Goal: Task Accomplishment & Management: Use online tool/utility

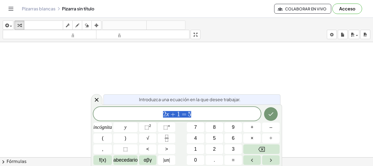
scroll to position [82, 0]
click at [271, 113] on icon "Hecho" at bounding box center [271, 114] width 7 height 7
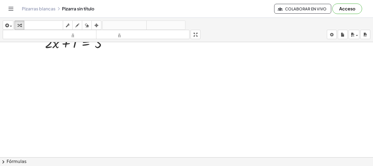
scroll to position [76, 0]
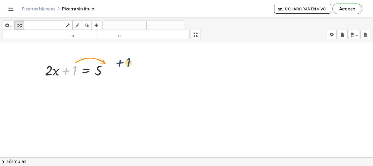
drag, startPoint x: 72, startPoint y: 70, endPoint x: 131, endPoint y: 65, distance: 59.3
drag, startPoint x: 73, startPoint y: 67, endPoint x: 111, endPoint y: 63, distance: 38.7
click at [111, 63] on div at bounding box center [78, 70] width 72 height 19
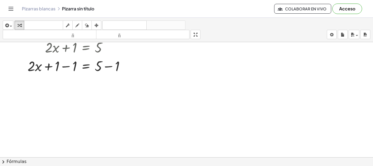
scroll to position [72, 0]
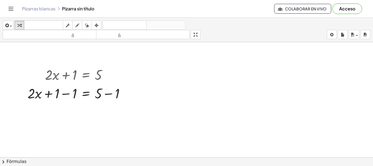
click at [147, 61] on div at bounding box center [186, 85] width 373 height 230
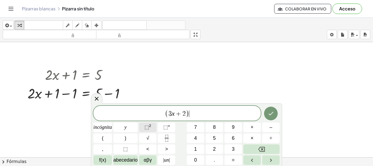
click at [151, 128] on span "⬚ 2" at bounding box center [148, 127] width 7 height 7
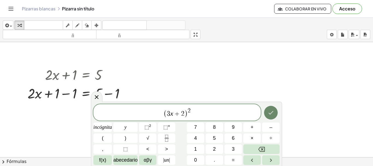
click at [274, 111] on icon "Hecho" at bounding box center [271, 112] width 7 height 7
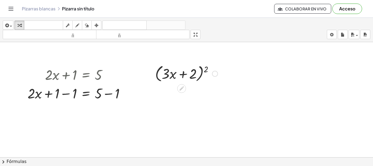
click at [173, 74] on div at bounding box center [186, 73] width 68 height 21
drag, startPoint x: 177, startPoint y: 87, endPoint x: 184, endPoint y: 91, distance: 8.1
click at [184, 91] on icon at bounding box center [182, 89] width 6 height 6
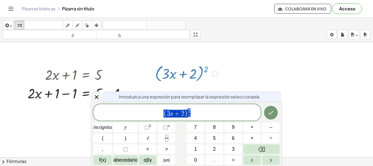
click at [216, 80] on div at bounding box center [186, 73] width 68 height 21
click at [216, 74] on div at bounding box center [215, 74] width 6 height 6
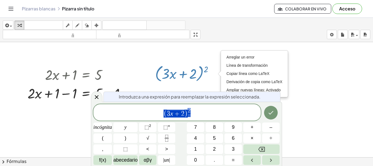
click at [361, 103] on div at bounding box center [186, 85] width 373 height 230
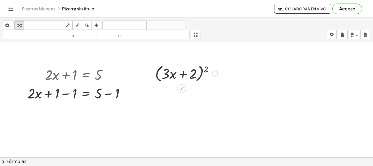
click at [169, 77] on div at bounding box center [186, 73] width 68 height 21
drag, startPoint x: 186, startPoint y: 83, endPoint x: 185, endPoint y: 80, distance: 2.9
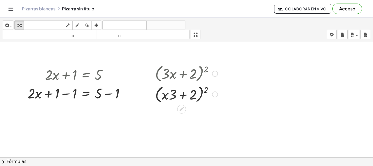
drag, startPoint x: 175, startPoint y: 77, endPoint x: 175, endPoint y: 84, distance: 6.8
click at [182, 74] on div "( + · 3 · x + 2 ) 2 ( + · 3 · x + 2 ) 2 Arreglar un error Línea de transformaci…" at bounding box center [182, 74] width 0 height 0
drag, startPoint x: 171, startPoint y: 99, endPoint x: 165, endPoint y: 71, distance: 28.5
drag, startPoint x: 167, startPoint y: 95, endPoint x: 176, endPoint y: 82, distance: 15.8
click at [216, 95] on div at bounding box center [214, 94] width 6 height 6
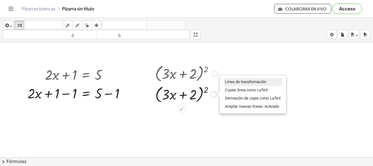
click at [245, 84] on font "Línea de transformación" at bounding box center [245, 82] width 41 height 4
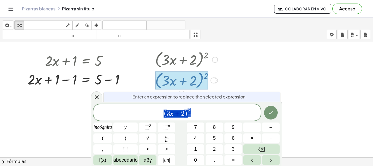
scroll to position [87, 0]
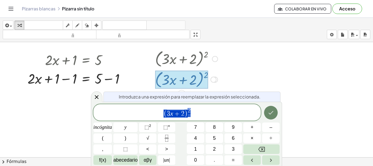
click at [274, 114] on button "Hecho" at bounding box center [271, 113] width 14 height 14
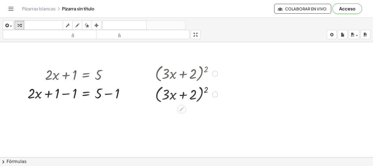
scroll to position [72, 0]
click at [167, 96] on div at bounding box center [186, 94] width 68 height 21
click at [158, 94] on div at bounding box center [186, 94] width 68 height 21
drag, startPoint x: 158, startPoint y: 92, endPoint x: 171, endPoint y: 87, distance: 13.2
click at [171, 87] on div at bounding box center [186, 94] width 68 height 21
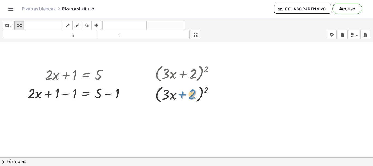
click at [180, 93] on div at bounding box center [186, 94] width 68 height 21
drag, startPoint x: 206, startPoint y: 89, endPoint x: 173, endPoint y: 86, distance: 32.4
click at [173, 86] on div at bounding box center [186, 94] width 68 height 21
drag, startPoint x: 205, startPoint y: 89, endPoint x: 166, endPoint y: 92, distance: 39.1
click at [166, 92] on div at bounding box center [186, 94] width 68 height 21
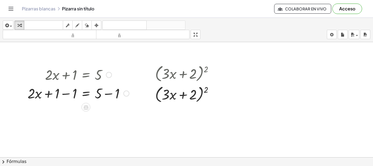
click at [55, 93] on div at bounding box center [78, 93] width 107 height 19
click at [65, 74] on div at bounding box center [78, 74] width 107 height 19
click at [96, 92] on div at bounding box center [78, 93] width 107 height 19
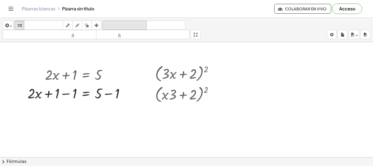
click at [130, 25] on font "deshacer" at bounding box center [125, 25] width 42 height 5
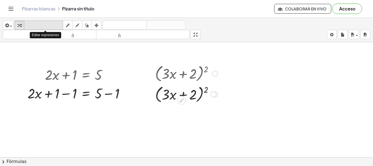
click at [51, 26] on font "teclado" at bounding box center [43, 25] width 36 height 5
click at [164, 95] on div at bounding box center [166, 95] width 8 height 16
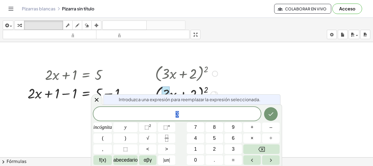
click at [268, 78] on div at bounding box center [186, 85] width 373 height 230
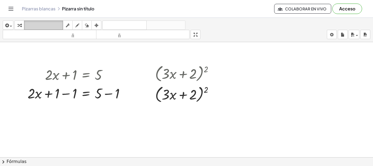
click at [39, 23] on font "teclado" at bounding box center [43, 25] width 36 height 5
drag, startPoint x: 169, startPoint y: 96, endPoint x: 208, endPoint y: 99, distance: 39.8
drag, startPoint x: 221, startPoint y: 89, endPoint x: 148, endPoint y: 99, distance: 72.8
click at [148, 99] on div "+ · 2 · x + 1 = 5 + · 2 · x = 5 + 1 − 1 + − 1 ( + · 3 · x + 2 ) 2 ( + · x · 3 +…" at bounding box center [186, 85] width 373 height 230
click at [53, 25] on font "teclado" at bounding box center [43, 25] width 36 height 5
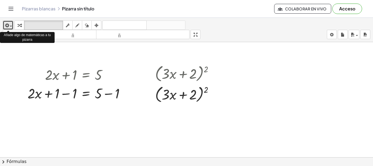
click at [11, 25] on div "button" at bounding box center [8, 25] width 8 height 7
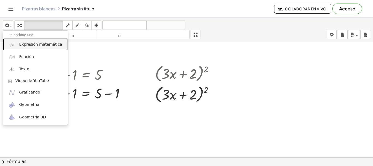
click at [34, 46] on font "Expresión matemática" at bounding box center [40, 44] width 43 height 4
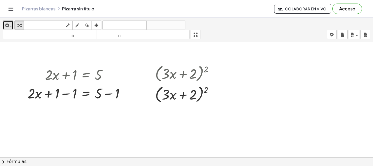
click at [11, 26] on span "button" at bounding box center [11, 26] width 2 height 1
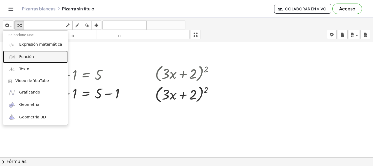
click at [26, 58] on font "Función" at bounding box center [26, 56] width 15 height 4
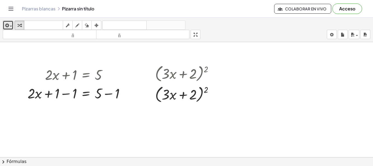
click at [11, 23] on div "button" at bounding box center [8, 25] width 8 height 7
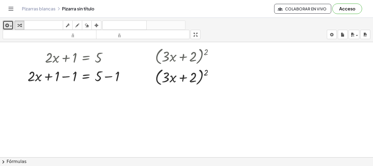
scroll to position [144, 0]
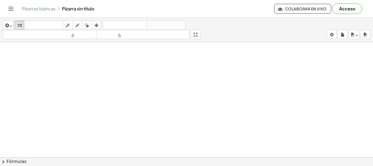
drag, startPoint x: 65, startPoint y: 114, endPoint x: 43, endPoint y: 95, distance: 28.9
click at [43, 95] on div at bounding box center [186, 70] width 373 height 345
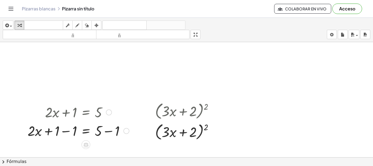
scroll to position [7, 0]
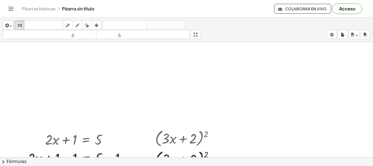
click at [7, 163] on font "Fórmulas" at bounding box center [17, 161] width 20 height 5
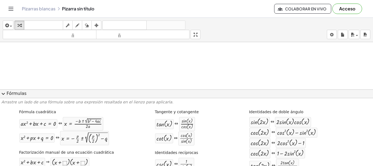
scroll to position [116, 0]
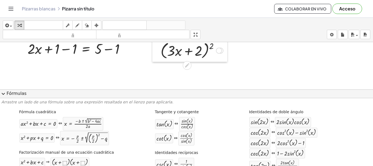
drag, startPoint x: 150, startPoint y: 45, endPoint x: 155, endPoint y: 53, distance: 9.2
click at [155, 53] on div at bounding box center [156, 40] width 8 height 44
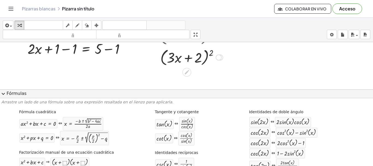
click at [174, 60] on div at bounding box center [192, 57] width 68 height 21
drag, startPoint x: 164, startPoint y: 54, endPoint x: 158, endPoint y: 60, distance: 8.7
click at [161, 54] on div at bounding box center [192, 57] width 68 height 21
click at [171, 61] on div at bounding box center [192, 57] width 68 height 21
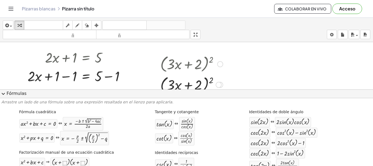
drag, startPoint x: 178, startPoint y: 71, endPoint x: 171, endPoint y: 83, distance: 14.1
click at [187, 64] on div "( + · 3 · x + 2 ) 2 ( + · x · 3 + 2 ) 2 ( + · x · 3 + 2 ) 2" at bounding box center [187, 64] width 0 height 0
drag, startPoint x: 171, startPoint y: 83, endPoint x: 162, endPoint y: 80, distance: 9.5
click at [162, 80] on div at bounding box center [192, 84] width 68 height 21
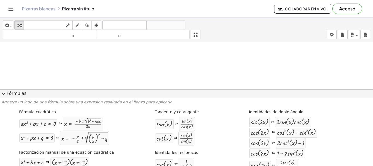
scroll to position [116, 0]
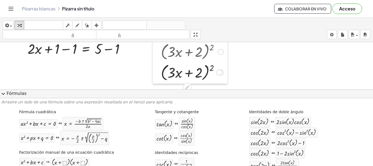
drag, startPoint x: 160, startPoint y: 60, endPoint x: 160, endPoint y: 75, distance: 15.0
click at [160, 75] on div at bounding box center [157, 62] width 8 height 44
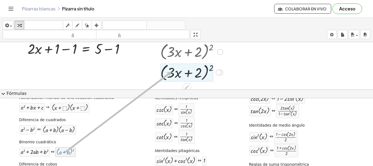
scroll to position [0, 0]
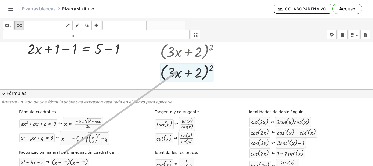
drag, startPoint x: 67, startPoint y: 154, endPoint x: 179, endPoint y: 71, distance: 139.3
drag, startPoint x: 96, startPoint y: 143, endPoint x: 190, endPoint y: 64, distance: 122.7
drag, startPoint x: 61, startPoint y: 154, endPoint x: 172, endPoint y: 71, distance: 139.0
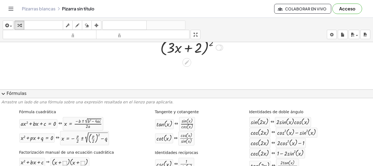
scroll to position [114, 0]
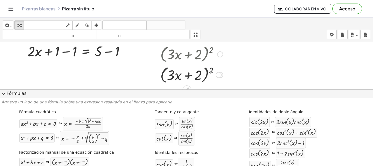
click at [174, 72] on div at bounding box center [192, 74] width 68 height 21
click at [163, 78] on div at bounding box center [192, 74] width 68 height 21
drag, startPoint x: 189, startPoint y: 72, endPoint x: 180, endPoint y: 73, distance: 8.2
click at [181, 73] on div at bounding box center [192, 74] width 68 height 21
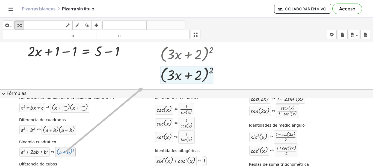
scroll to position [0, 0]
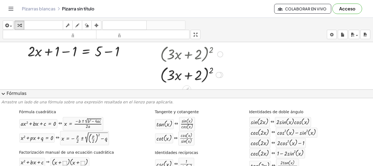
drag, startPoint x: 186, startPoint y: 73, endPoint x: 179, endPoint y: 70, distance: 7.6
click at [179, 69] on div at bounding box center [192, 74] width 68 height 21
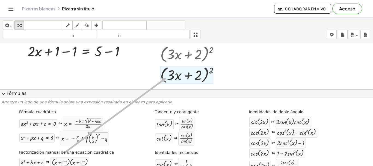
drag, startPoint x: 115, startPoint y: 114, endPoint x: 167, endPoint y: 78, distance: 63.9
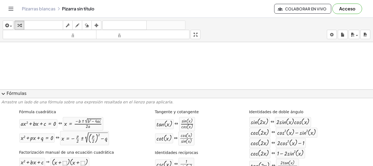
scroll to position [141, 0]
click at [190, 62] on icon at bounding box center [187, 63] width 6 height 6
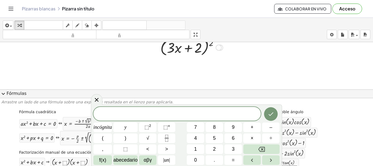
click at [178, 49] on div at bounding box center [192, 47] width 68 height 21
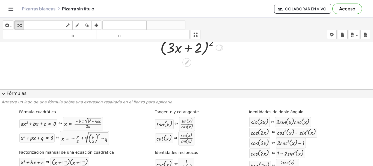
click at [167, 45] on div at bounding box center [192, 47] width 68 height 21
click at [167, 44] on div at bounding box center [192, 47] width 68 height 21
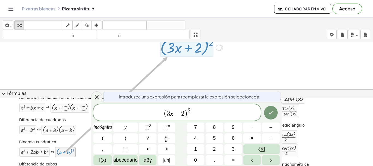
scroll to position [0, 0]
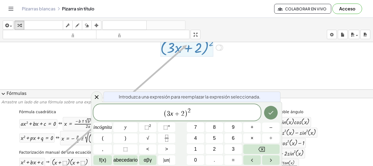
drag, startPoint x: 92, startPoint y: 137, endPoint x: 188, endPoint y: 45, distance: 133.2
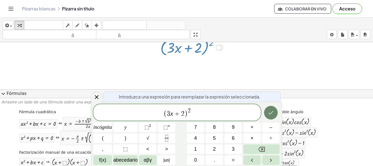
click at [273, 114] on icon "Hecho" at bounding box center [271, 112] width 7 height 7
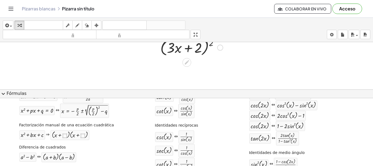
scroll to position [55, 0]
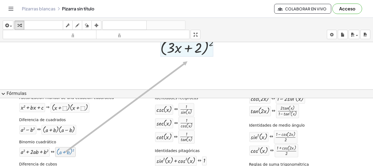
drag, startPoint x: 86, startPoint y: 147, endPoint x: 188, endPoint y: 61, distance: 134.0
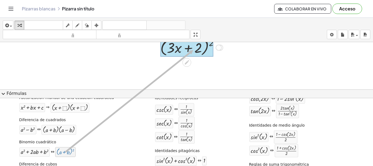
drag, startPoint x: 69, startPoint y: 152, endPoint x: 194, endPoint y: 50, distance: 162.0
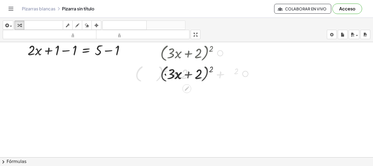
scroll to position [115, 0]
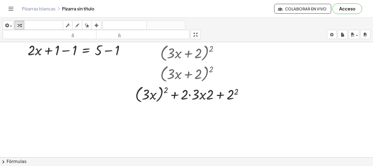
click at [50, 163] on button "chevron_right Fórmulas" at bounding box center [186, 161] width 373 height 9
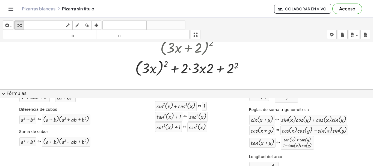
scroll to position [82, 0]
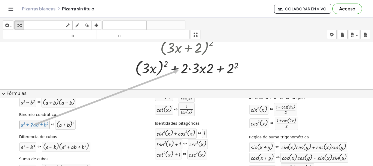
drag, startPoint x: 43, startPoint y: 127, endPoint x: 178, endPoint y: 70, distance: 146.3
click at [166, 66] on div at bounding box center [192, 67] width 118 height 21
click at [149, 70] on div at bounding box center [192, 67] width 118 height 21
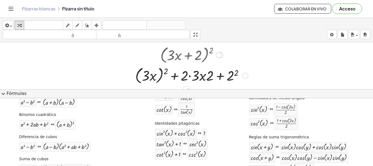
scroll to position [141, 0]
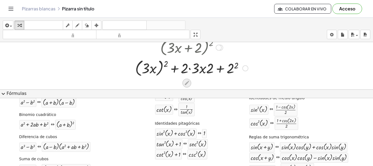
click at [186, 81] on icon at bounding box center [187, 83] width 6 height 6
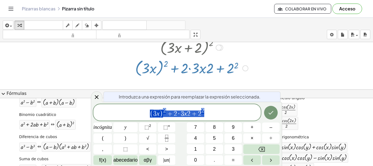
click at [181, 69] on div at bounding box center [192, 67] width 118 height 21
click at [271, 113] on icon "Hecho" at bounding box center [271, 112] width 7 height 7
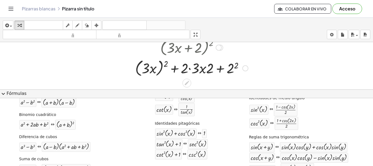
drag, startPoint x: 167, startPoint y: 65, endPoint x: 156, endPoint y: 66, distance: 11.0
click at [165, 65] on div at bounding box center [192, 67] width 118 height 21
click at [149, 71] on div at bounding box center [192, 67] width 118 height 21
drag, startPoint x: 155, startPoint y: 61, endPoint x: 146, endPoint y: 70, distance: 12.8
click at [146, 70] on div at bounding box center [192, 67] width 118 height 21
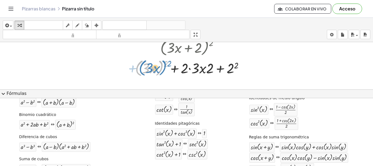
drag, startPoint x: 137, startPoint y: 62, endPoint x: 148, endPoint y: 63, distance: 11.0
click at [140, 61] on div at bounding box center [192, 67] width 118 height 21
click at [187, 83] on icon at bounding box center [187, 83] width 4 height 4
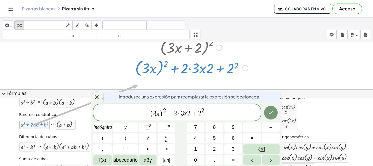
scroll to position [0, 0]
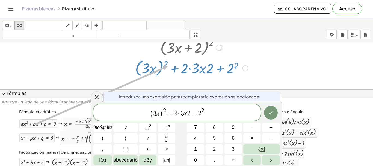
drag, startPoint x: 39, startPoint y: 126, endPoint x: 167, endPoint y: 66, distance: 141.9
click at [271, 111] on icon "Hecho" at bounding box center [271, 112] width 7 height 7
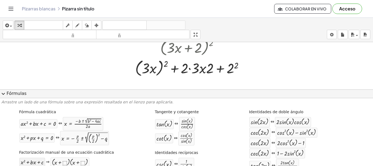
scroll to position [82, 0]
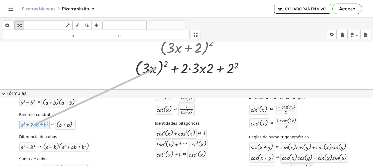
drag, startPoint x: 30, startPoint y: 125, endPoint x: 157, endPoint y: 68, distance: 139.6
click at [162, 64] on div at bounding box center [192, 67] width 118 height 21
click at [233, 69] on div at bounding box center [192, 67] width 118 height 21
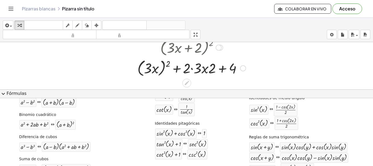
click at [189, 69] on div at bounding box center [192, 67] width 114 height 21
drag, startPoint x: 208, startPoint y: 67, endPoint x: 205, endPoint y: 67, distance: 2.7
click at [206, 67] on div at bounding box center [192, 67] width 114 height 21
click at [199, 68] on div at bounding box center [192, 67] width 114 height 21
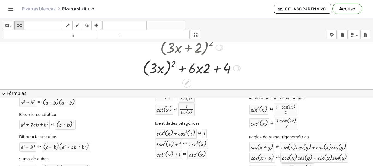
drag, startPoint x: 207, startPoint y: 69, endPoint x: 178, endPoint y: 71, distance: 29.6
click at [207, 69] on div at bounding box center [191, 67] width 103 height 21
click at [174, 64] on div at bounding box center [191, 67] width 103 height 21
click at [160, 67] on div at bounding box center [191, 67] width 103 height 21
click at [161, 70] on div at bounding box center [191, 67] width 103 height 21
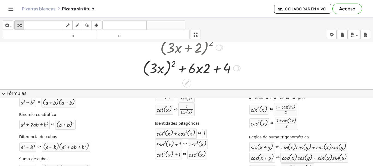
drag, startPoint x: 161, startPoint y: 70, endPoint x: 177, endPoint y: 72, distance: 15.6
click at [162, 70] on div at bounding box center [191, 67] width 103 height 21
click at [161, 71] on div at bounding box center [191, 67] width 103 height 21
drag, startPoint x: 183, startPoint y: 68, endPoint x: 191, endPoint y: 67, distance: 7.4
click at [189, 68] on div at bounding box center [191, 67] width 103 height 21
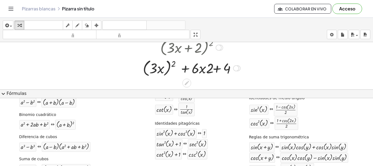
click at [198, 67] on div at bounding box center [191, 67] width 103 height 21
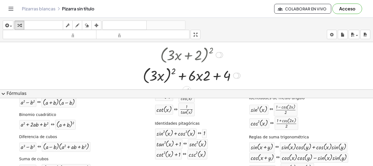
click at [154, 75] on div at bounding box center [191, 75] width 103 height 21
click at [153, 76] on div at bounding box center [191, 75] width 103 height 21
click at [153, 72] on div at bounding box center [191, 75] width 103 height 21
click at [174, 71] on div at bounding box center [191, 75] width 103 height 21
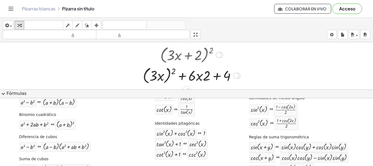
click at [161, 77] on div at bounding box center [191, 75] width 103 height 21
drag, startPoint x: 154, startPoint y: 78, endPoint x: 177, endPoint y: 70, distance: 23.9
click at [177, 70] on div at bounding box center [191, 75] width 103 height 21
drag, startPoint x: 173, startPoint y: 72, endPoint x: 156, endPoint y: 73, distance: 17.5
click at [156, 73] on div at bounding box center [191, 75] width 103 height 21
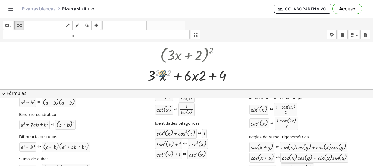
drag, startPoint x: 168, startPoint y: 74, endPoint x: 164, endPoint y: 74, distance: 4.1
click at [164, 74] on div at bounding box center [192, 75] width 94 height 19
drag, startPoint x: 157, startPoint y: 72, endPoint x: 150, endPoint y: 72, distance: 6.3
click at [157, 74] on div at bounding box center [192, 75] width 88 height 19
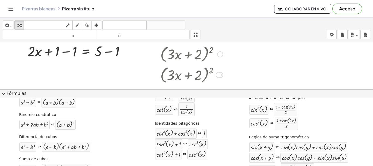
scroll to position [141, 0]
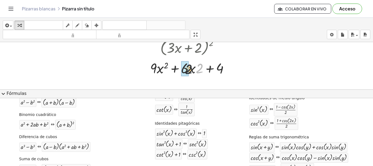
drag, startPoint x: 200, startPoint y: 69, endPoint x: 186, endPoint y: 70, distance: 14.3
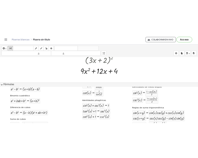
scroll to position [87, 0]
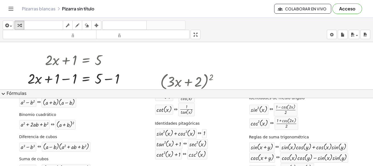
click at [298, 75] on div at bounding box center [186, 49] width 373 height 189
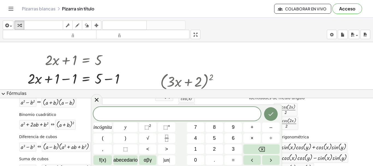
drag, startPoint x: 181, startPoint y: 115, endPoint x: 173, endPoint y: 111, distance: 9.1
click at [169, 111] on span "​" at bounding box center [177, 114] width 168 height 8
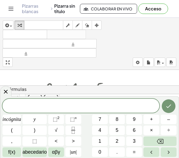
drag, startPoint x: 178, startPoint y: 41, endPoint x: 175, endPoint y: 40, distance: 3.3
click at [177, 40] on div "insertar Seleccione uno: Expresión matemática Función Texto Vídeo de YouTube Gr…" at bounding box center [89, 44] width 179 height 52
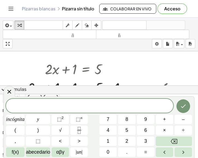
click at [130, 57] on div at bounding box center [99, 59] width 198 height 189
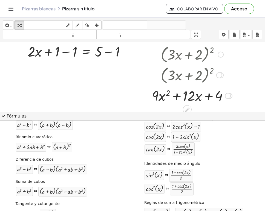
scroll to position [82, 0]
drag, startPoint x: 179, startPoint y: 114, endPoint x: 223, endPoint y: 112, distance: 44.6
click at [221, 114] on button "expand_more Fórmulas" at bounding box center [132, 116] width 265 height 9
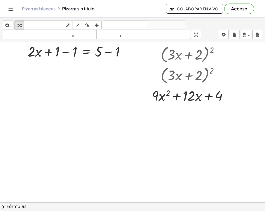
click at [210, 166] on button "chevron_right Fórmulas" at bounding box center [132, 206] width 265 height 9
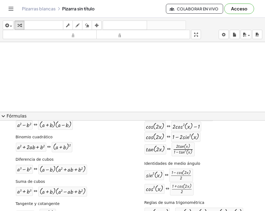
scroll to position [0, 0]
click at [168, 81] on div at bounding box center [132, 180] width 265 height 277
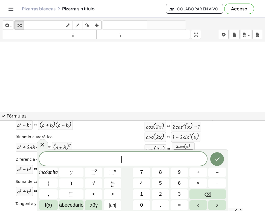
scroll to position [73, 0]
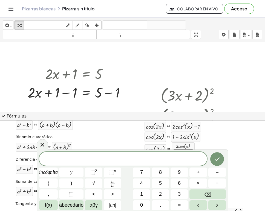
drag, startPoint x: 158, startPoint y: 51, endPoint x: 184, endPoint y: 71, distance: 32.9
click at [159, 51] on div at bounding box center [132, 107] width 265 height 277
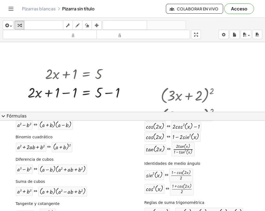
click at [173, 67] on div at bounding box center [132, 107] width 265 height 277
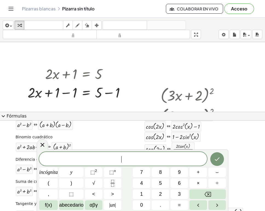
click at [164, 60] on div at bounding box center [132, 107] width 265 height 277
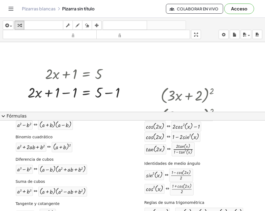
click at [166, 66] on div at bounding box center [132, 107] width 265 height 277
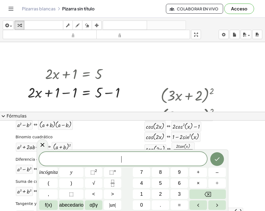
click at [99, 154] on div "​" at bounding box center [123, 159] width 168 height 14
click at [111, 166] on font ">" at bounding box center [112, 193] width 3 height 5
click at [94, 166] on font "⬚" at bounding box center [92, 171] width 5 height 5
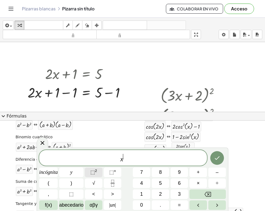
click at [106, 166] on div "x ​ incógnita y ⬚ 2 ⬚ n 7 8 9 + – ( ) √ 4 5 6 × ÷ , ⬚ < > 1 2 3 f(x) abecedario…" at bounding box center [132, 180] width 186 height 60
click at [50, 166] on font "f(x)" at bounding box center [48, 204] width 7 height 5
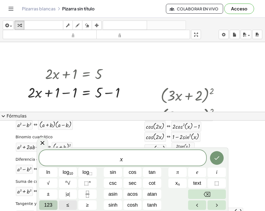
click at [45, 166] on span "123" at bounding box center [48, 204] width 8 height 7
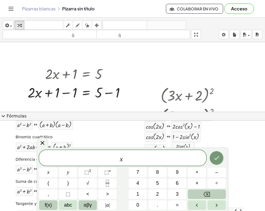
click at [88, 166] on span "αβγ" at bounding box center [88, 204] width 8 height 7
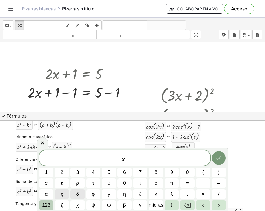
click at [48, 166] on font "123" at bounding box center [46, 204] width 8 height 5
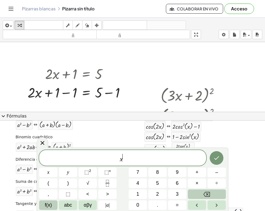
click at [48, 166] on span "f(x)" at bounding box center [48, 204] width 7 height 7
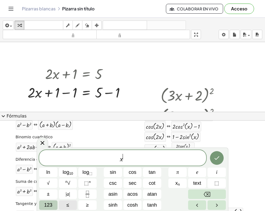
click at [47, 166] on span "123" at bounding box center [48, 204] width 8 height 7
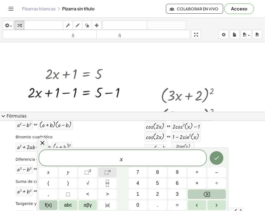
click at [108, 166] on span "⬚ n" at bounding box center [107, 172] width 7 height 7
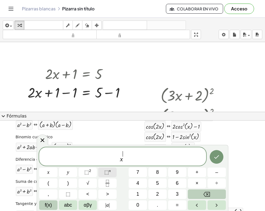
click at [108, 166] on span "⬚ n" at bounding box center [107, 172] width 7 height 7
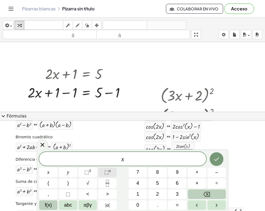
click at [105, 166] on span "⬚" at bounding box center [106, 171] width 5 height 5
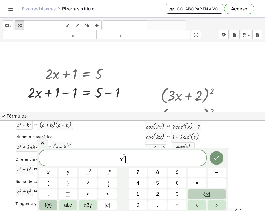
click at [135, 160] on span "x 3 ​" at bounding box center [122, 158] width 167 height 10
click at [109, 166] on span "⬚ n" at bounding box center [107, 172] width 7 height 7
click at [214, 157] on icon "Done" at bounding box center [216, 158] width 7 height 7
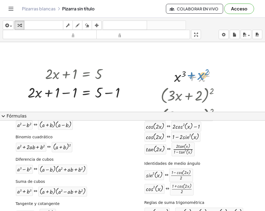
drag, startPoint x: 199, startPoint y: 76, endPoint x: 189, endPoint y: 75, distance: 9.9
click at [189, 75] on div at bounding box center [196, 76] width 51 height 19
drag, startPoint x: 195, startPoint y: 74, endPoint x: 180, endPoint y: 75, distance: 14.8
click at [187, 75] on div at bounding box center [196, 76] width 51 height 19
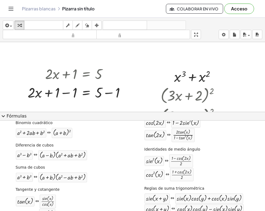
scroll to position [60, 0]
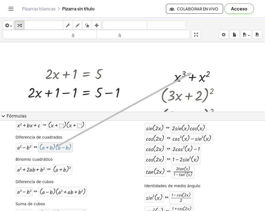
drag, startPoint x: 42, startPoint y: 146, endPoint x: 192, endPoint y: 73, distance: 166.7
click at [192, 73] on div "insertar Seleccione uno: Expresión matemática Función Texto Vídeo de YouTube Gr…" at bounding box center [132, 114] width 265 height 193
click at [189, 77] on div at bounding box center [196, 76] width 51 height 19
drag, startPoint x: 198, startPoint y: 77, endPoint x: 200, endPoint y: 76, distance: 2.8
click at [200, 76] on div at bounding box center [196, 76] width 51 height 19
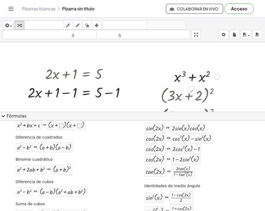
click at [200, 76] on div at bounding box center [196, 76] width 51 height 19
drag, startPoint x: 221, startPoint y: 62, endPoint x: 173, endPoint y: 78, distance: 51.0
click at [171, 79] on div "+ · 2 · x + 1 = 5 + · 2 · x = 5 + 1 − 1 + − 1 ( + · 3 · x + 2 ) 2 ( + · x · 3 +…" at bounding box center [132, 107] width 265 height 277
drag, startPoint x: 179, startPoint y: 74, endPoint x: 193, endPoint y: 82, distance: 16.4
click at [193, 82] on div at bounding box center [196, 76] width 51 height 19
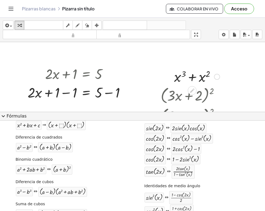
click at [185, 74] on div at bounding box center [196, 76] width 51 height 19
drag, startPoint x: 184, startPoint y: 74, endPoint x: 178, endPoint y: 77, distance: 6.6
click at [178, 77] on div at bounding box center [196, 76] width 51 height 19
drag, startPoint x: 24, startPoint y: 149, endPoint x: 190, endPoint y: 79, distance: 180.3
click at [190, 79] on div "insertar Seleccione uno: Expresión matemática Función Texto Vídeo de YouTube Gr…" at bounding box center [132, 114] width 265 height 193
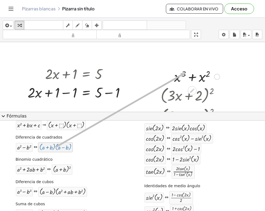
drag, startPoint x: 115, startPoint y: 118, endPoint x: 185, endPoint y: 74, distance: 82.7
drag, startPoint x: 52, startPoint y: 149, endPoint x: 189, endPoint y: 73, distance: 157.4
click at [193, 96] on div at bounding box center [192, 95] width 86 height 21
click at [194, 91] on icon at bounding box center [192, 91] width 6 height 6
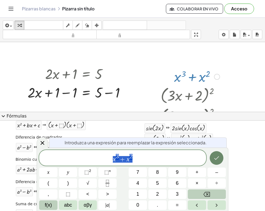
click at [218, 157] on icon "Hecho" at bounding box center [216, 158] width 7 height 7
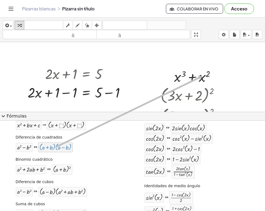
drag, startPoint x: 60, startPoint y: 148, endPoint x: 200, endPoint y: 77, distance: 157.4
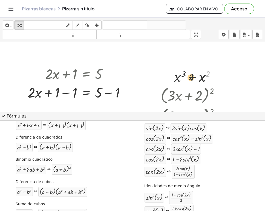
drag, startPoint x: 220, startPoint y: 69, endPoint x: 176, endPoint y: 77, distance: 44.7
click at [176, 77] on div at bounding box center [196, 76] width 51 height 19
drag, startPoint x: 207, startPoint y: 75, endPoint x: 195, endPoint y: 77, distance: 12.8
click at [195, 77] on div at bounding box center [196, 76] width 51 height 19
drag, startPoint x: 183, startPoint y: 74, endPoint x: 169, endPoint y: 78, distance: 14.5
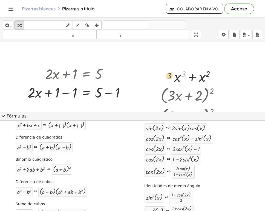
click at [169, 78] on div "3 + x 3 + x 2" at bounding box center [195, 76] width 58 height 21
click at [185, 78] on div at bounding box center [196, 76] width 51 height 19
drag, startPoint x: 175, startPoint y: 80, endPoint x: 224, endPoint y: 78, distance: 48.7
click at [224, 78] on div "+ · 2 · x + 1 = 5 + · 2 · x = 5 + 1 − 1 + − 1 ( + · 3 · x + 2 ) 2 ( + · x · 3 +…" at bounding box center [132, 107] width 265 height 277
drag, startPoint x: 201, startPoint y: 79, endPoint x: 227, endPoint y: 74, distance: 25.5
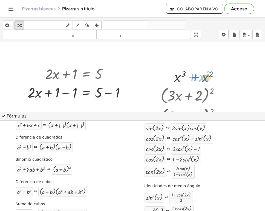
click at [193, 77] on div at bounding box center [196, 76] width 51 height 19
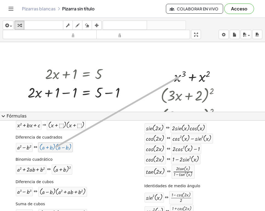
drag, startPoint x: 60, startPoint y: 150, endPoint x: 180, endPoint y: 77, distance: 140.2
click at [195, 71] on div at bounding box center [196, 76] width 51 height 19
drag, startPoint x: 230, startPoint y: 61, endPoint x: 176, endPoint y: 78, distance: 56.4
drag, startPoint x: 176, startPoint y: 78, endPoint x: 160, endPoint y: 67, distance: 19.6
click at [160, 67] on div at bounding box center [132, 107] width 265 height 277
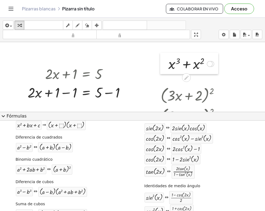
drag, startPoint x: 186, startPoint y: 71, endPoint x: 160, endPoint y: 54, distance: 31.8
click at [160, 54] on div at bounding box center [164, 63] width 8 height 21
drag, startPoint x: 143, startPoint y: 55, endPoint x: 169, endPoint y: 61, distance: 27.1
click at [169, 61] on div "+ · 2 · x + 1 = 5 + · 2 · x = 5 + 1 − 1 + − 1 ( + · 3 · x + 2 ) 2 ( + · x · 3 +…" at bounding box center [132, 107] width 265 height 277
drag, startPoint x: 162, startPoint y: 59, endPoint x: 165, endPoint y: 56, distance: 4.7
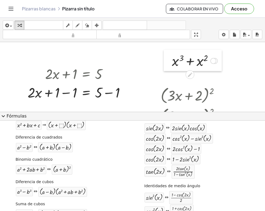
click at [165, 56] on div at bounding box center [167, 60] width 8 height 21
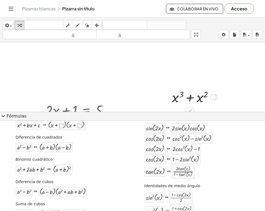
click at [171, 93] on div "+ x 3 + x 2 + x 2 + x 3 + x 3 + x 2" at bounding box center [192, 96] width 58 height 21
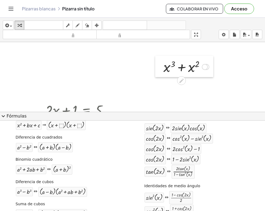
drag, startPoint x: 170, startPoint y: 95, endPoint x: 163, endPoint y: 63, distance: 33.4
click at [162, 64] on div at bounding box center [159, 66] width 8 height 21
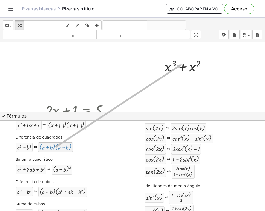
drag, startPoint x: 51, startPoint y: 147, endPoint x: 182, endPoint y: 65, distance: 154.8
click at [183, 79] on div "+ · 2 · x + 1 = 5 + · 2 · x = 5 + 1 − 1 + − 1 ( + · 3 · x + 2 ) 2 ( + · x · 3 +…" at bounding box center [132, 144] width 265 height 277
click at [205, 68] on div at bounding box center [205, 66] width 6 height 6
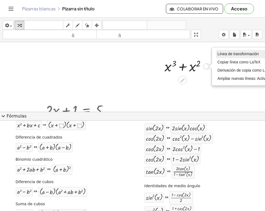
click at [244, 54] on font "Línea de transformación" at bounding box center [237, 54] width 41 height 4
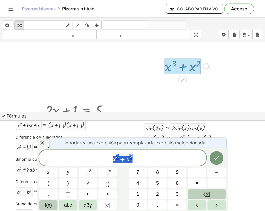
click at [125, 90] on div at bounding box center [132, 144] width 265 height 277
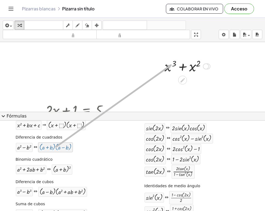
drag, startPoint x: 93, startPoint y: 145, endPoint x: 173, endPoint y: 65, distance: 112.7
click at [196, 60] on div at bounding box center [187, 66] width 51 height 19
drag, startPoint x: 197, startPoint y: 64, endPoint x: 200, endPoint y: 68, distance: 5.7
click at [189, 67] on div at bounding box center [187, 66] width 51 height 19
click at [207, 67] on div "Línea de transformación Copiar línea como LaTeX Derivación de copia como LaTeX …" at bounding box center [205, 66] width 6 height 6
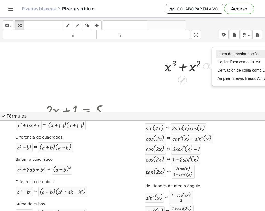
click at [227, 57] on li "Línea de transformación" at bounding box center [245, 54] width 59 height 8
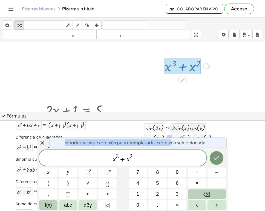
drag, startPoint x: 174, startPoint y: 143, endPoint x: 189, endPoint y: 130, distance: 19.7
click at [190, 130] on body "Actividades matemáticas fáciles de comprender Empezar Banco de actividades Trab…" at bounding box center [132, 105] width 265 height 211
click at [142, 154] on span "x 3 + x 2" at bounding box center [122, 158] width 167 height 10
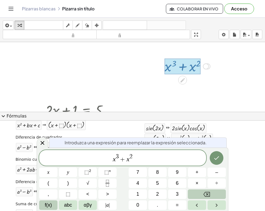
drag, startPoint x: 141, startPoint y: 165, endPoint x: 109, endPoint y: 162, distance: 31.8
click at [104, 162] on div "x 3 + x 2 ​" at bounding box center [122, 158] width 167 height 16
click at [221, 160] on button "Hecho" at bounding box center [216, 158] width 14 height 14
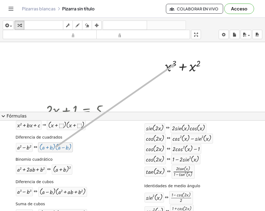
drag, startPoint x: 63, startPoint y: 150, endPoint x: 175, endPoint y: 64, distance: 141.6
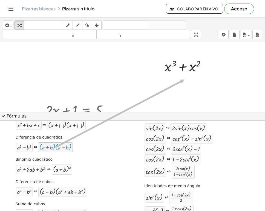
drag, startPoint x: 49, startPoint y: 146, endPoint x: 185, endPoint y: 80, distance: 150.9
click at [206, 63] on div at bounding box center [187, 66] width 51 height 19
click at [210, 65] on div at bounding box center [187, 66] width 51 height 19
click at [207, 67] on div at bounding box center [205, 66] width 6 height 6
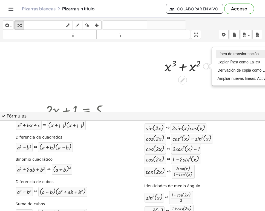
click at [234, 54] on font "Línea de transformación" at bounding box center [237, 54] width 41 height 4
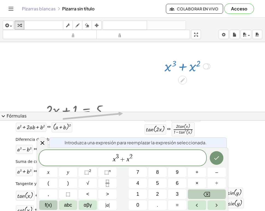
scroll to position [0, 0]
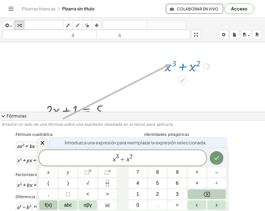
drag, startPoint x: 62, startPoint y: 122, endPoint x: 171, endPoint y: 65, distance: 122.7
click at [40, 141] on icon at bounding box center [42, 143] width 7 height 7
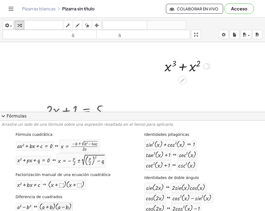
scroll to position [36, 0]
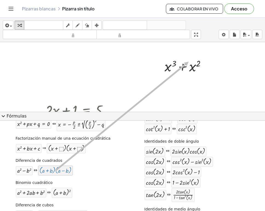
drag, startPoint x: 46, startPoint y: 174, endPoint x: 189, endPoint y: 62, distance: 181.0
drag, startPoint x: 207, startPoint y: 65, endPoint x: 204, endPoint y: 67, distance: 3.7
click at [199, 69] on div at bounding box center [187, 66] width 51 height 19
click at [208, 64] on div at bounding box center [207, 66] width 6 height 6
click at [207, 64] on div at bounding box center [207, 66] width 6 height 6
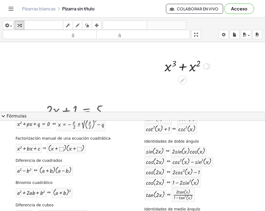
click at [204, 69] on div "Línea de transformación Copiar línea como LaTeX Derivación de copia como LaTeX …" at bounding box center [205, 66] width 6 height 6
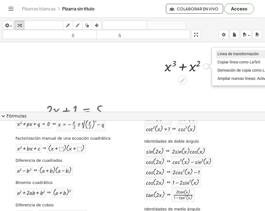
click at [225, 57] on li "Línea de transformación" at bounding box center [245, 54] width 59 height 8
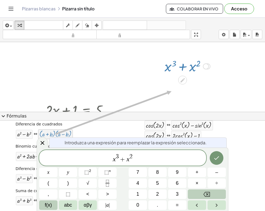
scroll to position [0, 0]
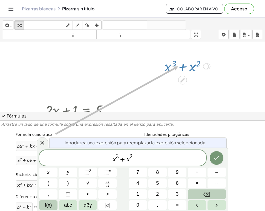
drag, startPoint x: 56, startPoint y: 133, endPoint x: 178, endPoint y: 67, distance: 138.5
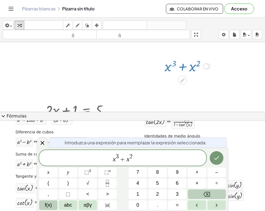
scroll to position [146, 0]
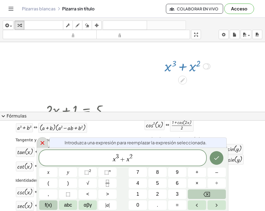
click at [42, 138] on div at bounding box center [42, 142] width 11 height 11
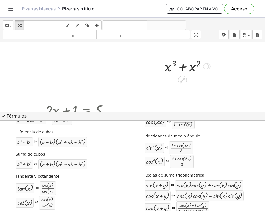
scroll to position [73, 0]
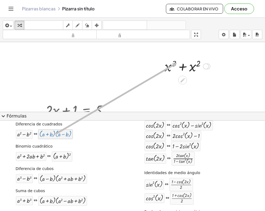
drag, startPoint x: 45, startPoint y: 136, endPoint x: 177, endPoint y: 63, distance: 150.4
click at [172, 66] on div at bounding box center [187, 66] width 51 height 19
click at [174, 63] on div at bounding box center [187, 66] width 51 height 19
click at [175, 63] on div at bounding box center [187, 66] width 51 height 19
drag, startPoint x: 173, startPoint y: 64, endPoint x: 169, endPoint y: 66, distance: 4.2
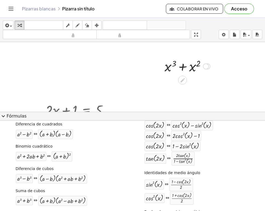
click at [168, 65] on div at bounding box center [187, 66] width 51 height 19
click at [183, 81] on icon at bounding box center [182, 80] width 4 height 4
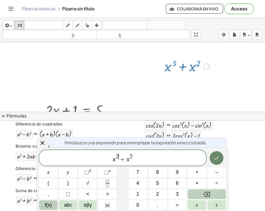
click at [216, 154] on button "Hecho" at bounding box center [216, 158] width 14 height 14
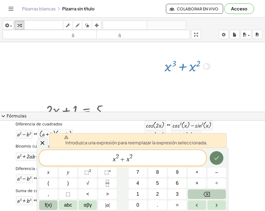
click at [217, 160] on icon "Hecho" at bounding box center [216, 158] width 7 height 7
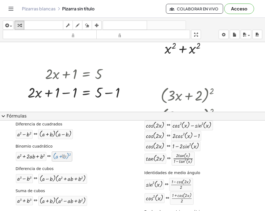
click at [59, 157] on div at bounding box center [62, 156] width 18 height 7
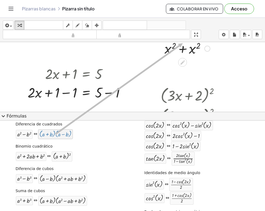
drag, startPoint x: 54, startPoint y: 138, endPoint x: 183, endPoint y: 44, distance: 160.0
drag, startPoint x: 188, startPoint y: 51, endPoint x: 183, endPoint y: 48, distance: 6.2
click at [187, 51] on div at bounding box center [187, 48] width 51 height 19
click at [183, 48] on div at bounding box center [187, 48] width 51 height 19
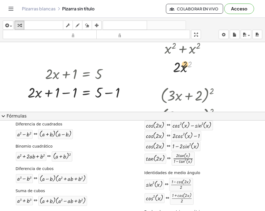
drag, startPoint x: 187, startPoint y: 66, endPoint x: 174, endPoint y: 66, distance: 13.7
click at [174, 66] on div at bounding box center [187, 66] width 51 height 19
drag, startPoint x: 181, startPoint y: 69, endPoint x: 177, endPoint y: 69, distance: 4.4
click at [177, 69] on div at bounding box center [187, 66] width 51 height 19
click at [222, 63] on div at bounding box center [132, 107] width 265 height 277
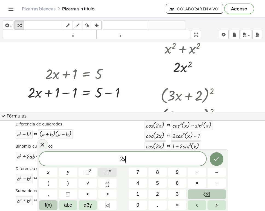
click at [108, 166] on span "⬚" at bounding box center [106, 171] width 5 height 5
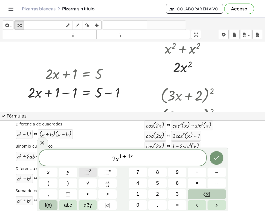
click at [89, 166] on span "⬚" at bounding box center [86, 171] width 5 height 5
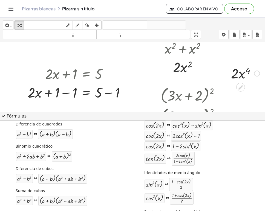
click at [238, 74] on div at bounding box center [245, 73] width 34 height 19
drag, startPoint x: 237, startPoint y: 72, endPoint x: 240, endPoint y: 75, distance: 4.5
click at [239, 72] on div at bounding box center [245, 73] width 34 height 19
click at [240, 86] on icon at bounding box center [240, 87] width 6 height 6
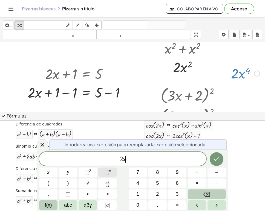
click at [105, 166] on span "⬚" at bounding box center [106, 171] width 5 height 5
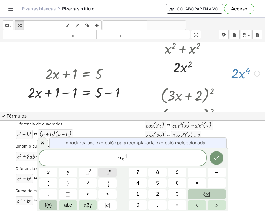
click at [107, 166] on span "⬚ n" at bounding box center [107, 172] width 7 height 7
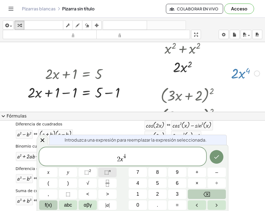
click at [111, 166] on button "⬚ n" at bounding box center [107, 173] width 18 height 10
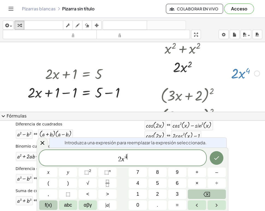
click at [126, 161] on span "2 x 4 ​" at bounding box center [122, 158] width 167 height 10
click at [129, 164] on div "2 x 4 ​" at bounding box center [122, 158] width 167 height 16
click at [130, 164] on div "2 x 4 ​" at bounding box center [122, 158] width 167 height 16
click at [87, 166] on span "⬚" at bounding box center [86, 171] width 5 height 5
click at [213, 160] on icon "Hecho" at bounding box center [216, 158] width 7 height 7
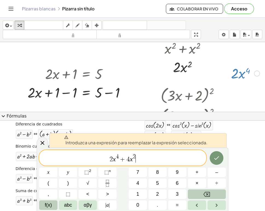
click at [232, 73] on div at bounding box center [245, 73] width 34 height 19
click at [226, 79] on div at bounding box center [226, 72] width 8 height 21
click at [229, 77] on div at bounding box center [227, 73] width 8 height 21
click at [233, 78] on div at bounding box center [246, 74] width 34 height 19
drag, startPoint x: 239, startPoint y: 77, endPoint x: 234, endPoint y: 75, distance: 5.8
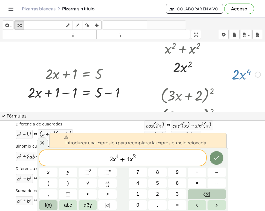
click at [232, 75] on div at bounding box center [246, 74] width 34 height 19
drag, startPoint x: 236, startPoint y: 75, endPoint x: 205, endPoint y: 73, distance: 31.0
click at [205, 73] on div "+ · 2 · x + 1 = 5 + · 2 · x = 5 + 1 − 1 + − 1 ( + · 3 · x + 2 ) 2 ( + · x · 3 +…" at bounding box center [132, 107] width 265 height 277
click at [166, 157] on span "2 x 4 + 4 x 2" at bounding box center [122, 158] width 167 height 10
click at [211, 157] on button "Hecho" at bounding box center [216, 158] width 14 height 14
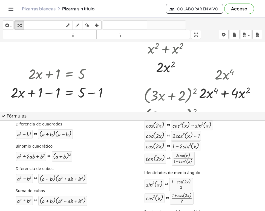
scroll to position [73, 22]
drag, startPoint x: 220, startPoint y: 71, endPoint x: 220, endPoint y: 80, distance: 9.3
click at [219, 71] on div at bounding box center [229, 74] width 66 height 19
click at [215, 95] on div at bounding box center [229, 92] width 66 height 19
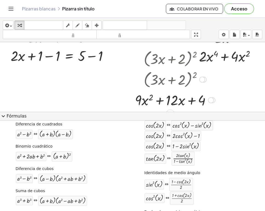
click at [176, 59] on div at bounding box center [175, 58] width 86 height 21
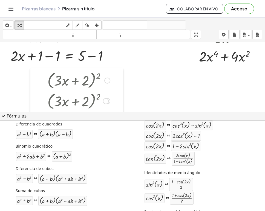
drag, startPoint x: 122, startPoint y: 55, endPoint x: 26, endPoint y: 77, distance: 98.6
click at [30, 77] on div at bounding box center [34, 100] width 8 height 64
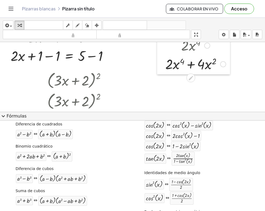
drag, startPoint x: 183, startPoint y: 69, endPoint x: 156, endPoint y: 65, distance: 27.1
click at [157, 65] on div at bounding box center [161, 54] width 8 height 40
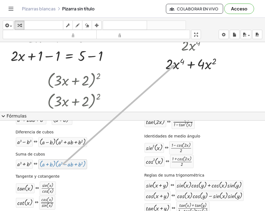
drag, startPoint x: 44, startPoint y: 165, endPoint x: 175, endPoint y: 66, distance: 164.6
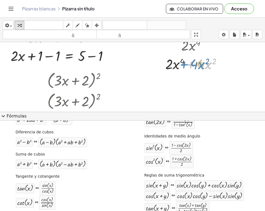
drag, startPoint x: 180, startPoint y: 61, endPoint x: 173, endPoint y: 61, distance: 6.8
click at [173, 61] on div at bounding box center [195, 63] width 66 height 19
drag, startPoint x: 174, startPoint y: 61, endPoint x: 163, endPoint y: 63, distance: 11.3
click at [163, 63] on div at bounding box center [195, 63] width 66 height 19
drag, startPoint x: 177, startPoint y: 63, endPoint x: 163, endPoint y: 69, distance: 14.8
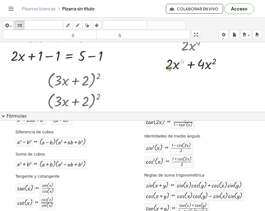
click at [163, 69] on div at bounding box center [195, 63] width 66 height 19
drag, startPoint x: 173, startPoint y: 63, endPoint x: 161, endPoint y: 64, distance: 12.0
click at [162, 64] on div at bounding box center [195, 63] width 66 height 19
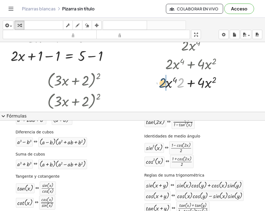
drag, startPoint x: 177, startPoint y: 84, endPoint x: 158, endPoint y: 84, distance: 18.0
click at [158, 84] on div "· 2 · x 4 + · 2 · x 4 + · 4 · x 2 · 2 + · 2 · x 4 + · 4 · x 2" at bounding box center [193, 63] width 73 height 58
drag, startPoint x: 175, startPoint y: 80, endPoint x: 163, endPoint y: 81, distance: 12.4
click at [163, 81] on div at bounding box center [195, 82] width 66 height 19
drag, startPoint x: 177, startPoint y: 78, endPoint x: 158, endPoint y: 76, distance: 19.0
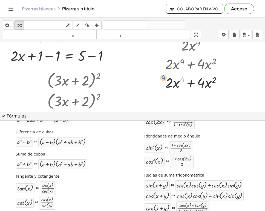
click at [158, 76] on div "· 2 · x 4 + · 2 · x 4 + · 4 · x 2 + · x 4 · 2 + · 4 · x 2 4 + · 2 · x 4 + · 4 ·…" at bounding box center [193, 63] width 73 height 58
click at [207, 81] on div at bounding box center [195, 82] width 66 height 19
click at [199, 83] on div at bounding box center [195, 82] width 66 height 19
drag, startPoint x: 209, startPoint y: 80, endPoint x: 196, endPoint y: 80, distance: 12.9
click at [196, 80] on div at bounding box center [195, 82] width 66 height 19
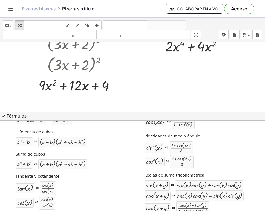
scroll to position [109, 22]
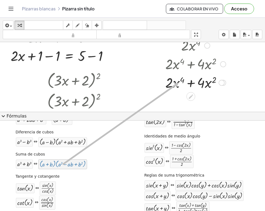
drag, startPoint x: 45, startPoint y: 166, endPoint x: 179, endPoint y: 84, distance: 156.5
click at [177, 84] on div at bounding box center [195, 82] width 66 height 19
click at [171, 83] on div at bounding box center [195, 82] width 66 height 19
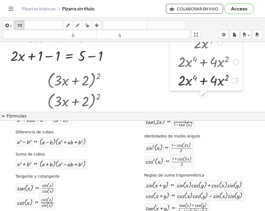
drag, startPoint x: 183, startPoint y: 79, endPoint x: 169, endPoint y: 76, distance: 13.5
click at [169, 75] on div at bounding box center [173, 61] width 8 height 58
drag, startPoint x: 185, startPoint y: 81, endPoint x: 181, endPoint y: 81, distance: 3.6
click at [181, 81] on div at bounding box center [207, 80] width 66 height 19
click at [230, 81] on div at bounding box center [233, 81] width 6 height 6
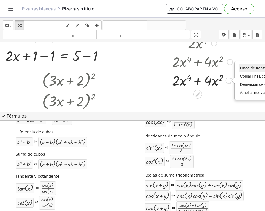
click at [241, 68] on font "Línea de transformación" at bounding box center [260, 68] width 41 height 4
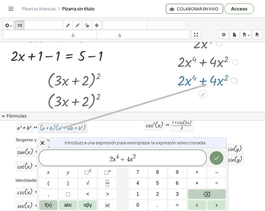
scroll to position [0, 0]
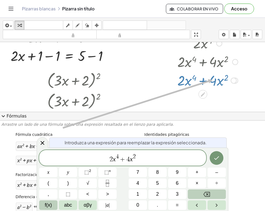
drag, startPoint x: 52, startPoint y: 128, endPoint x: 213, endPoint y: 81, distance: 167.4
click at [214, 98] on div at bounding box center [123, 71] width 281 height 277
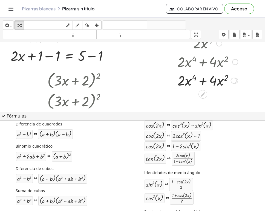
scroll to position [109, 0]
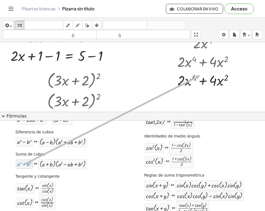
drag, startPoint x: 27, startPoint y: 162, endPoint x: 199, endPoint y: 79, distance: 191.9
drag, startPoint x: 21, startPoint y: 166, endPoint x: 178, endPoint y: 83, distance: 178.2
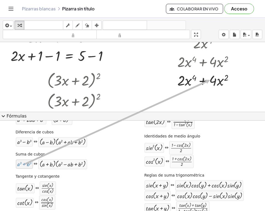
drag, startPoint x: 24, startPoint y: 168, endPoint x: 209, endPoint y: 81, distance: 203.7
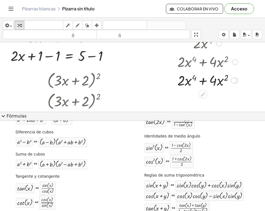
click at [209, 81] on div at bounding box center [207, 80] width 66 height 19
click at [200, 95] on icon at bounding box center [203, 95] width 6 height 6
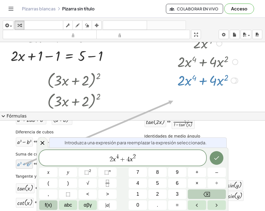
scroll to position [0, 0]
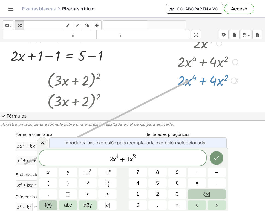
drag, startPoint x: 41, startPoint y: 164, endPoint x: 189, endPoint y: 81, distance: 169.8
drag, startPoint x: 187, startPoint y: 79, endPoint x: 176, endPoint y: 77, distance: 11.7
click at [176, 77] on div at bounding box center [207, 80] width 66 height 19
drag, startPoint x: 189, startPoint y: 78, endPoint x: 161, endPoint y: 116, distance: 47.1
click at [159, 83] on div "+ · 2 · x + 1 = 5 + · 2 · x = 5 + 1 − 1 + − 1 ( + · 3 · x + 2 ) 2 ( + · x · 3 +…" at bounding box center [123, 71] width 281 height 277
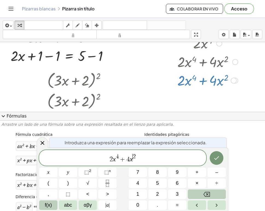
click at [134, 160] on span "2 x 4 + 4 x ​ 2" at bounding box center [122, 158] width 167 height 10
click at [199, 79] on div at bounding box center [207, 80] width 66 height 19
drag, startPoint x: 186, startPoint y: 81, endPoint x: 184, endPoint y: 102, distance: 20.6
click at [183, 81] on div at bounding box center [207, 80] width 66 height 19
click at [216, 157] on icon "Hecho" at bounding box center [216, 158] width 7 height 7
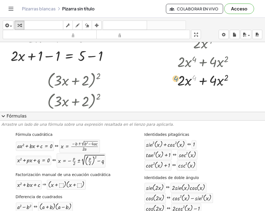
drag, startPoint x: 188, startPoint y: 79, endPoint x: 170, endPoint y: 80, distance: 18.3
click at [170, 80] on div "· 2 · x 4 + · 2 · x 4 + · 4 · x 2 + · x 4 · 2 + · 4 · x 2 4 + · 2 · x 4 + · 4 ·…" at bounding box center [205, 61] width 73 height 58
drag, startPoint x: 179, startPoint y: 81, endPoint x: 168, endPoint y: 79, distance: 11.7
click at [169, 79] on div at bounding box center [173, 61] width 8 height 58
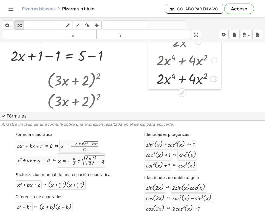
drag, startPoint x: 169, startPoint y: 79, endPoint x: 149, endPoint y: 78, distance: 20.3
click at [149, 78] on div at bounding box center [152, 60] width 8 height 58
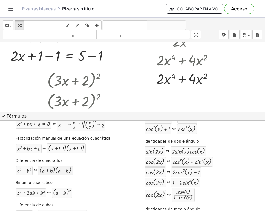
scroll to position [73, 0]
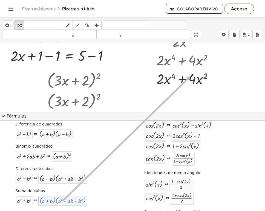
drag, startPoint x: 61, startPoint y: 202, endPoint x: 190, endPoint y: 77, distance: 180.3
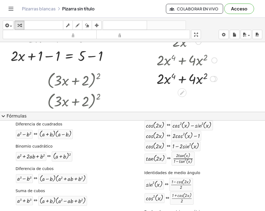
scroll to position [146, 22]
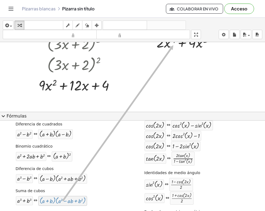
drag, startPoint x: 47, startPoint y: 201, endPoint x: 173, endPoint y: 46, distance: 199.3
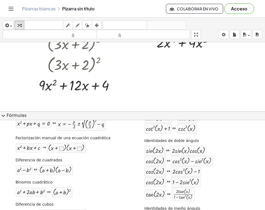
scroll to position [182, 22]
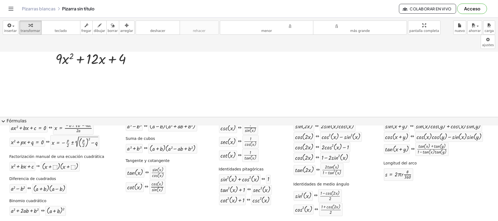
scroll to position [23, 0]
click at [13, 32] on font "insertar" at bounding box center [10, 31] width 13 height 4
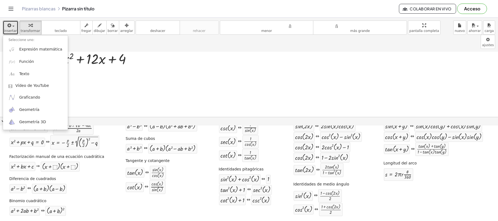
click at [155, 96] on div at bounding box center [249, 8] width 498 height 277
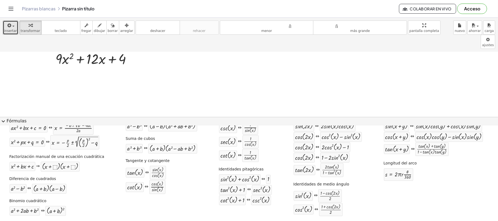
scroll to position [198, 0]
click at [188, 66] on div at bounding box center [249, 51] width 498 height 394
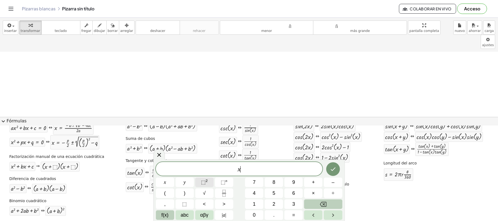
click at [202, 166] on span "⬚ 2" at bounding box center [204, 182] width 7 height 7
click at [331, 166] on icon "Hecho" at bounding box center [332, 168] width 5 height 4
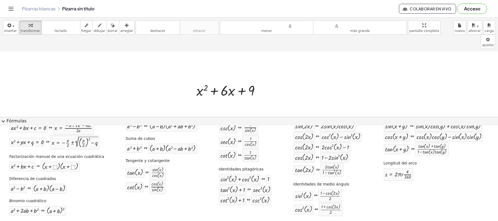
scroll to position [0, 0]
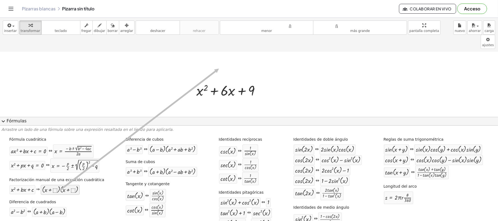
drag, startPoint x: 45, startPoint y: 190, endPoint x: 214, endPoint y: 69, distance: 207.5
click at [214, 69] on div "insertar Seleccione uno: Expresión matemática Función Texto Vídeo de YouTube Gr…" at bounding box center [249, 119] width 498 height 203
click at [213, 81] on div at bounding box center [229, 90] width 73 height 19
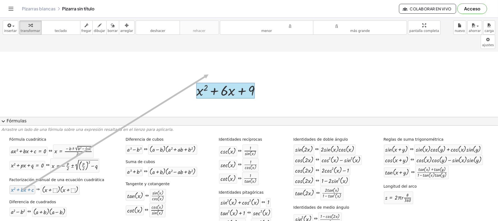
drag, startPoint x: 16, startPoint y: 192, endPoint x: 204, endPoint y: 75, distance: 221.3
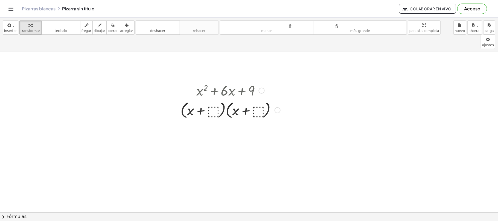
click at [225, 81] on div at bounding box center [230, 90] width 105 height 19
drag, startPoint x: 225, startPoint y: 77, endPoint x: 232, endPoint y: 77, distance: 7.7
click at [232, 81] on div at bounding box center [230, 90] width 105 height 19
click at [213, 99] on div at bounding box center [230, 109] width 105 height 21
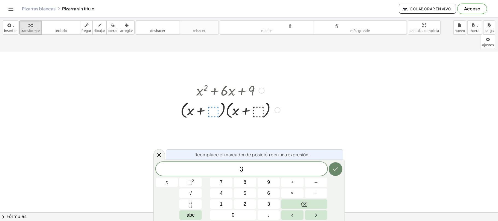
click at [335, 166] on icon "Hecho" at bounding box center [335, 169] width 7 height 7
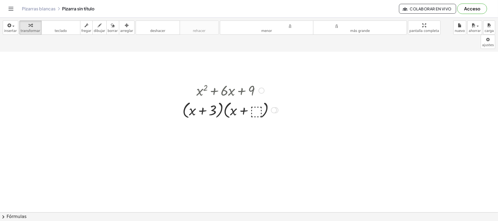
click at [255, 99] on div at bounding box center [230, 109] width 101 height 21
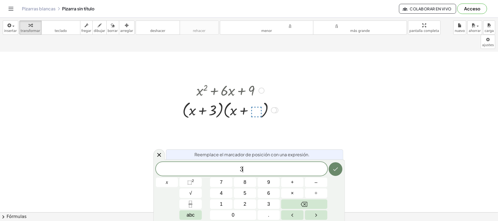
click at [337, 166] on button "Hecho" at bounding box center [335, 169] width 14 height 14
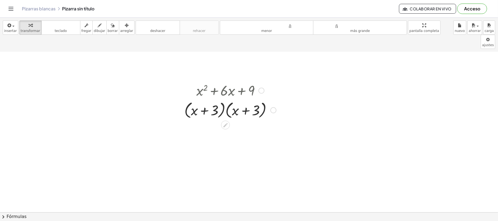
click at [233, 137] on div at bounding box center [249, 51] width 498 height 394
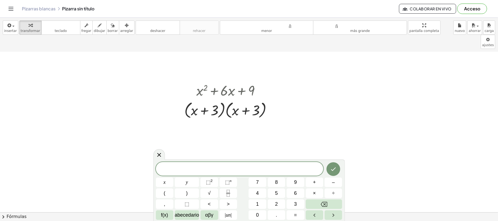
click at [373, 135] on div at bounding box center [249, 51] width 498 height 394
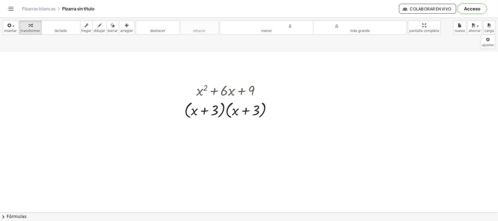
click at [14, 166] on font "Fórmulas" at bounding box center [17, 217] width 20 height 6
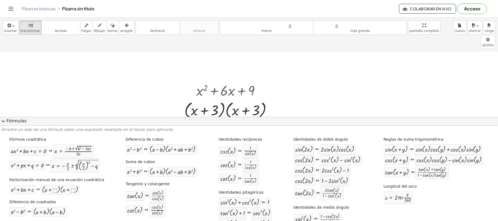
scroll to position [234, 0]
